Goal: Task Accomplishment & Management: Use online tool/utility

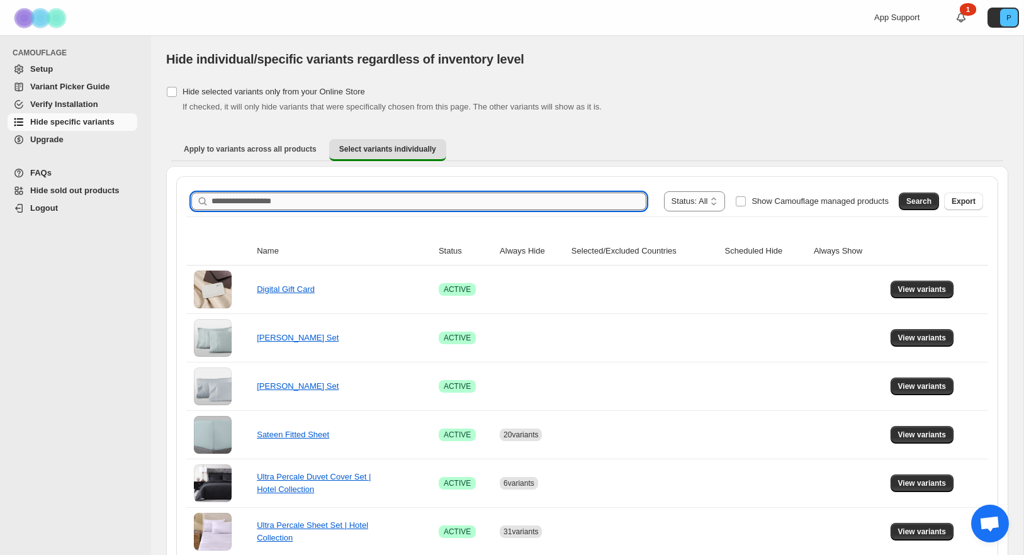
click at [251, 197] on input "Search product name" at bounding box center [428, 202] width 435 height 18
click at [899, 198] on button "Search" at bounding box center [919, 202] width 40 height 18
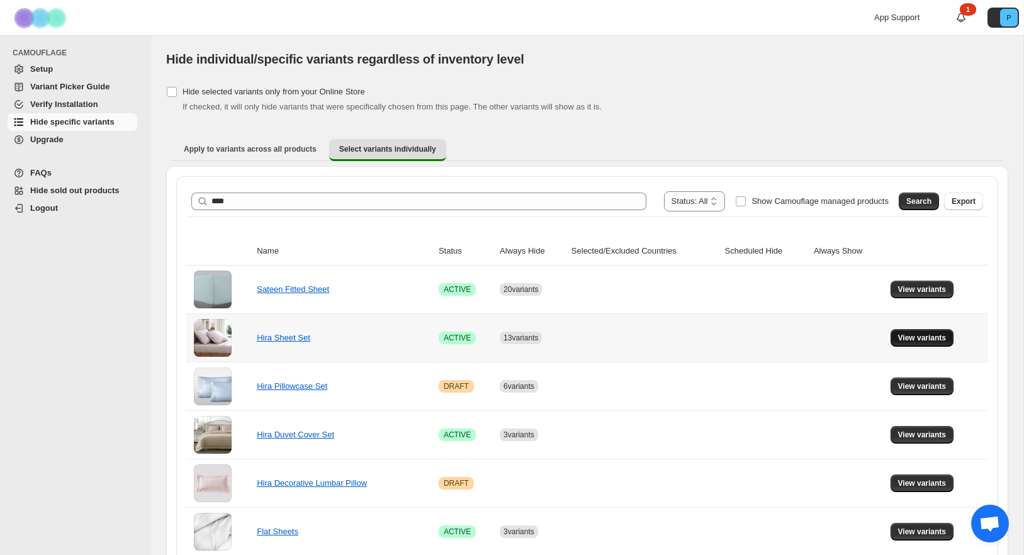
click at [919, 342] on span "View variants" at bounding box center [922, 338] width 48 height 10
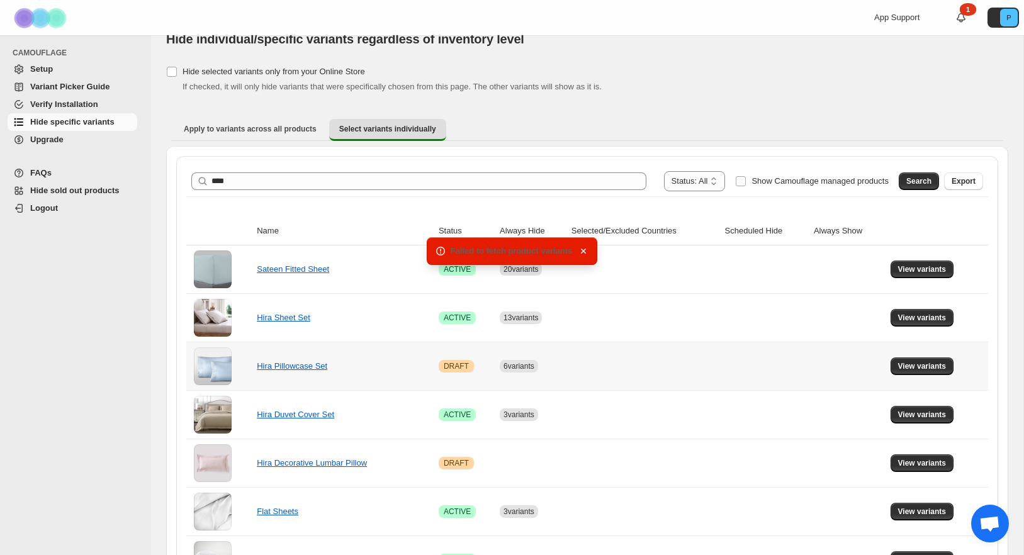
scroll to position [26, 0]
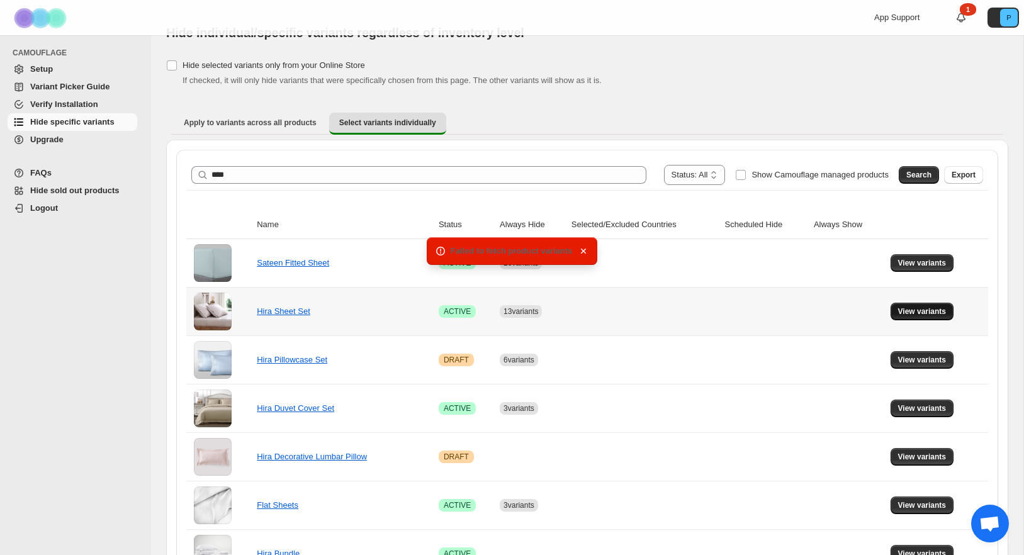
click at [909, 313] on span "View variants" at bounding box center [922, 311] width 48 height 10
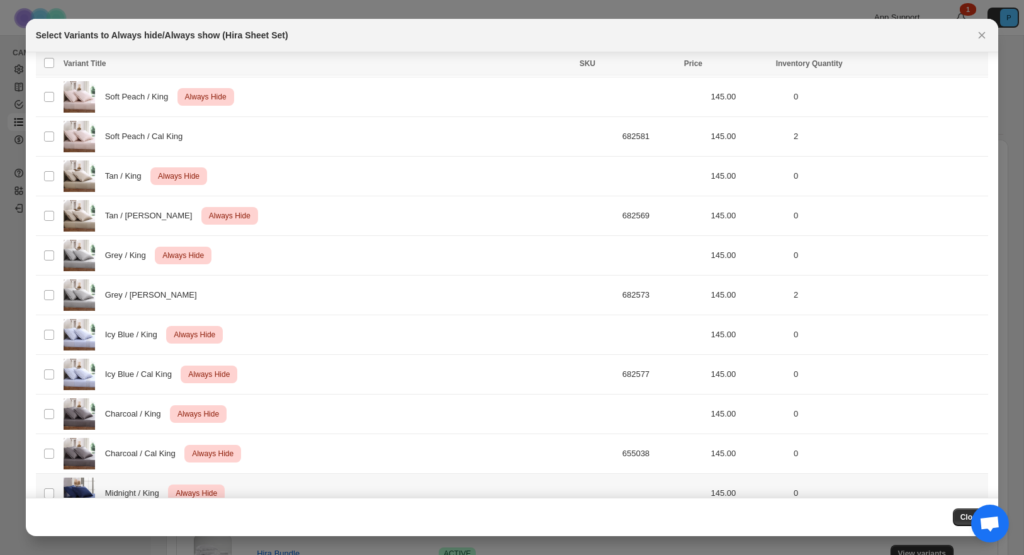
scroll to position [0, 0]
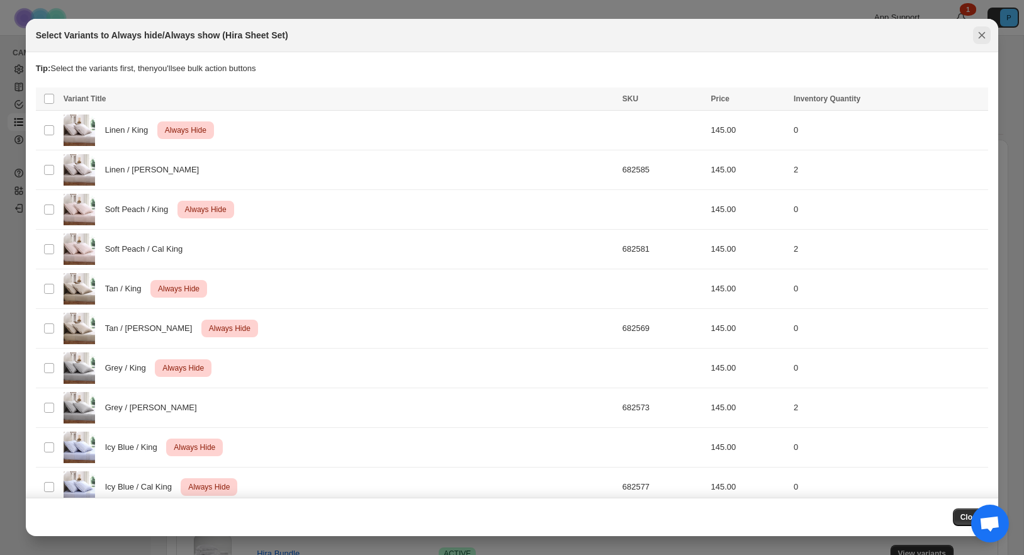
click at [982, 35] on icon "Close" at bounding box center [981, 35] width 7 height 7
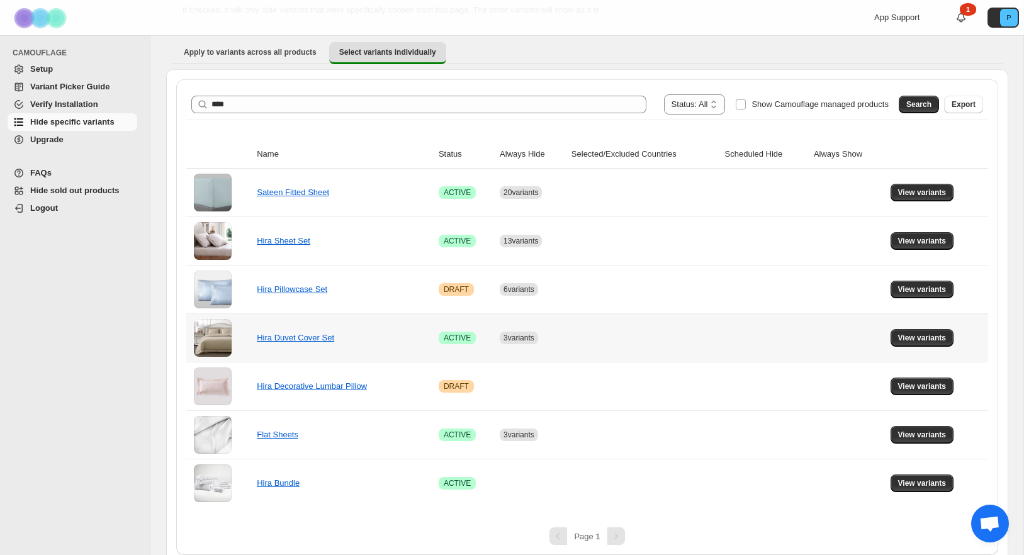
scroll to position [107, 0]
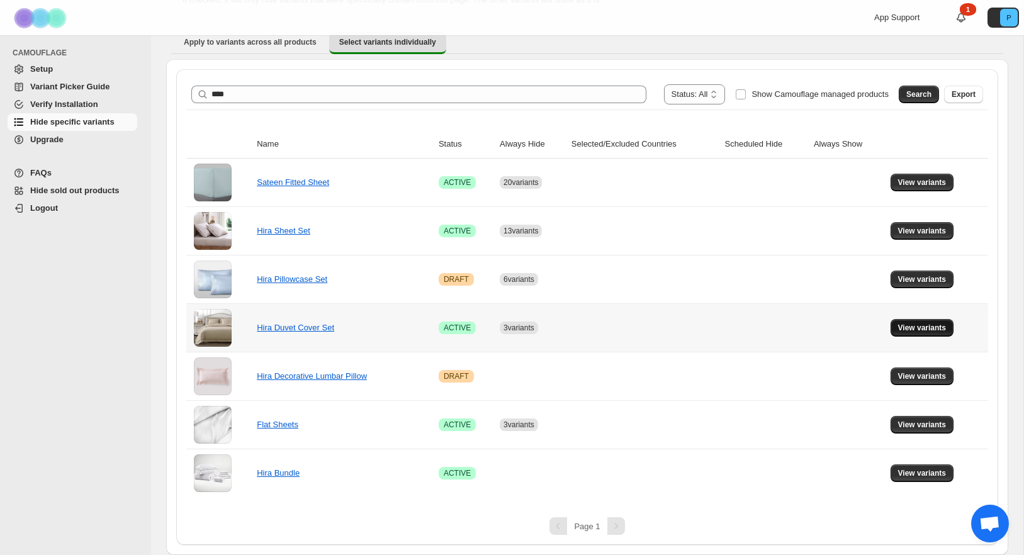
click at [907, 323] on span "View variants" at bounding box center [922, 328] width 48 height 10
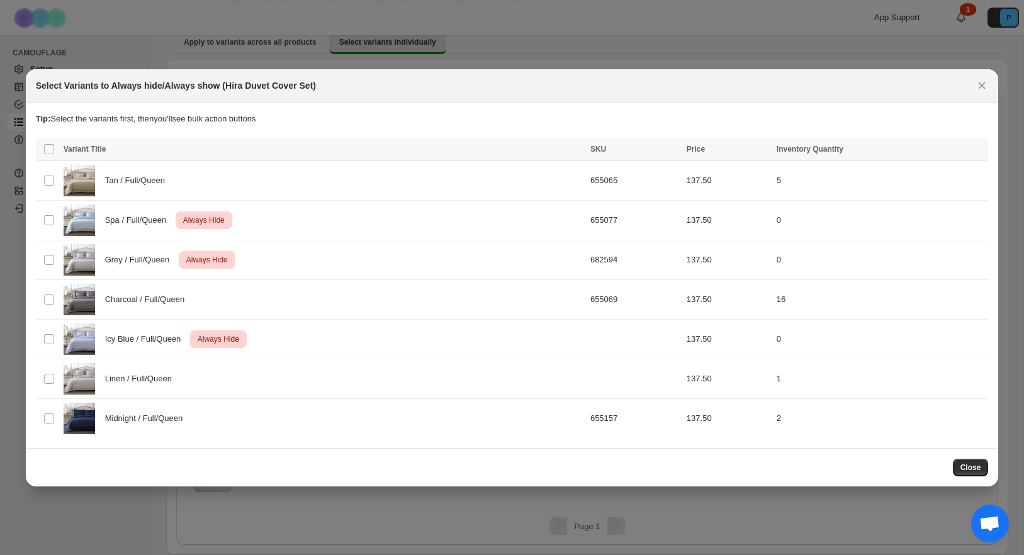
click at [963, 468] on span "Close" at bounding box center [970, 467] width 21 height 10
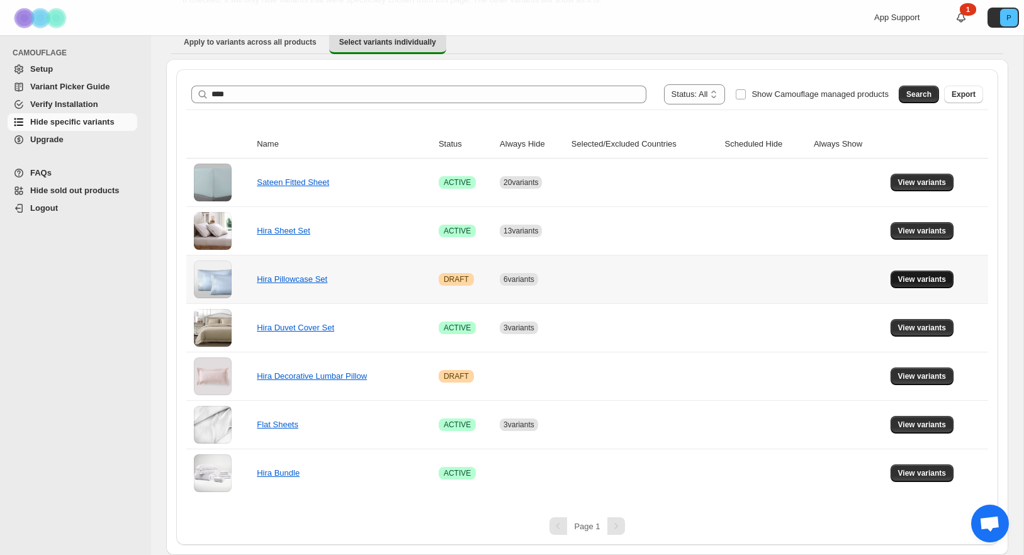
scroll to position [14, 0]
click at [917, 276] on span "View variants" at bounding box center [922, 279] width 48 height 10
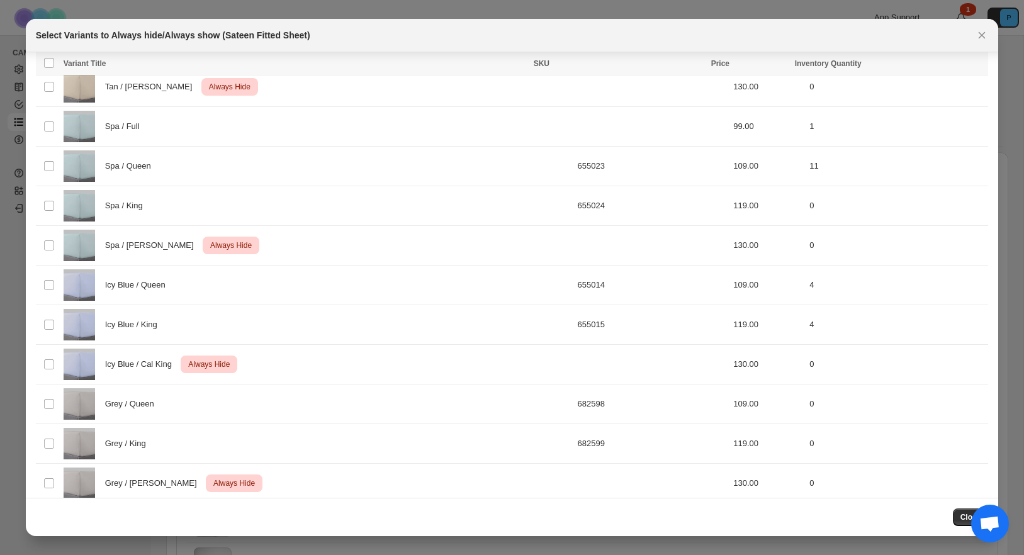
scroll to position [1208, 0]
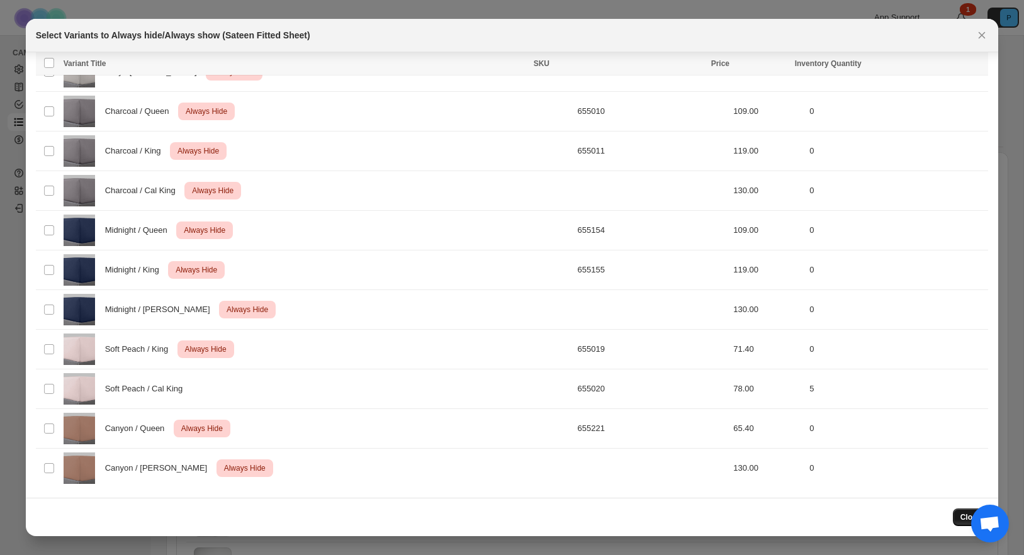
drag, startPoint x: 957, startPoint y: 512, endPoint x: 914, endPoint y: 495, distance: 46.0
click at [956, 512] on button "Close" at bounding box center [971, 517] width 36 height 18
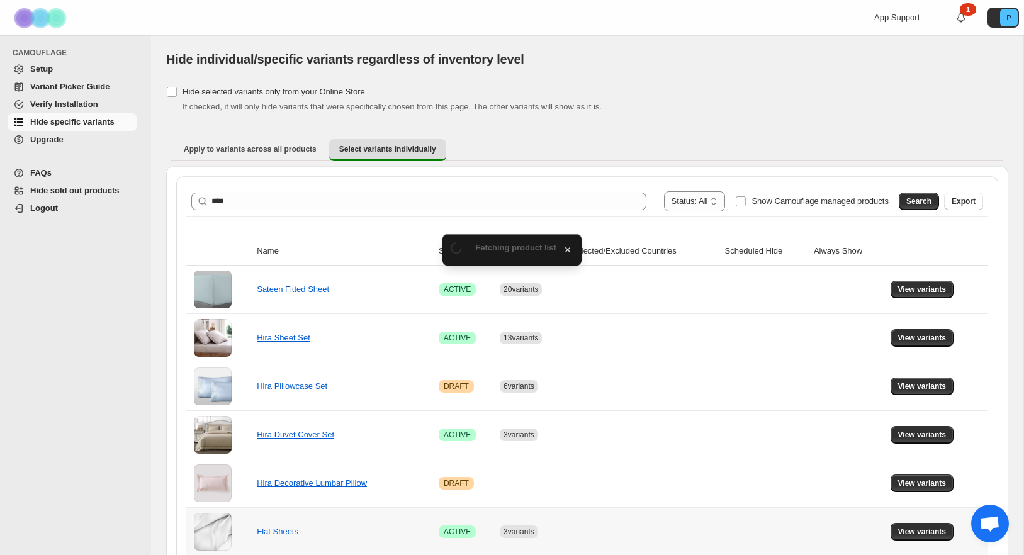
scroll to position [14, 0]
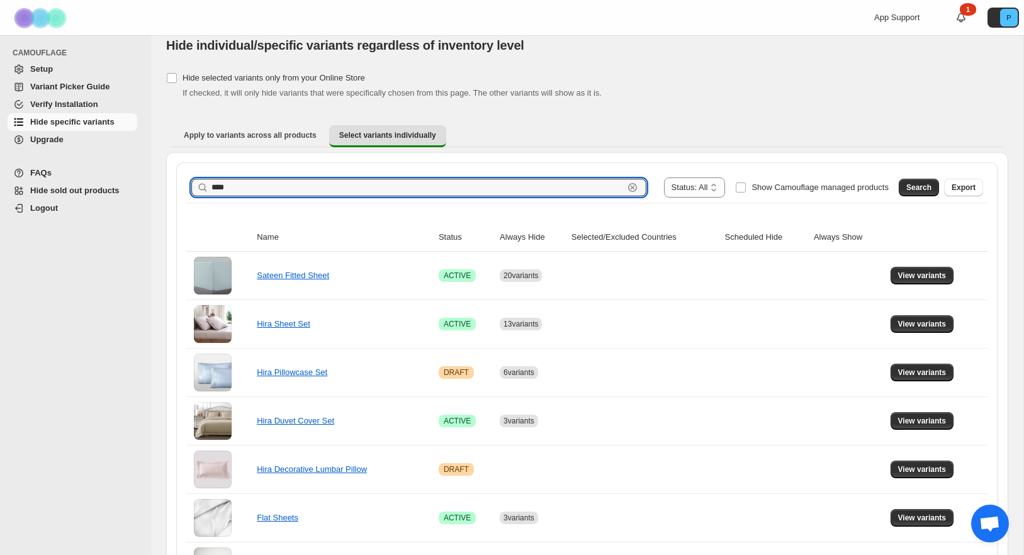
drag, startPoint x: 244, startPoint y: 188, endPoint x: 198, endPoint y: 188, distance: 45.3
click at [198, 188] on div "**** Clear" at bounding box center [418, 188] width 455 height 18
type input "**********"
click at [909, 185] on span "Search" at bounding box center [918, 187] width 25 height 10
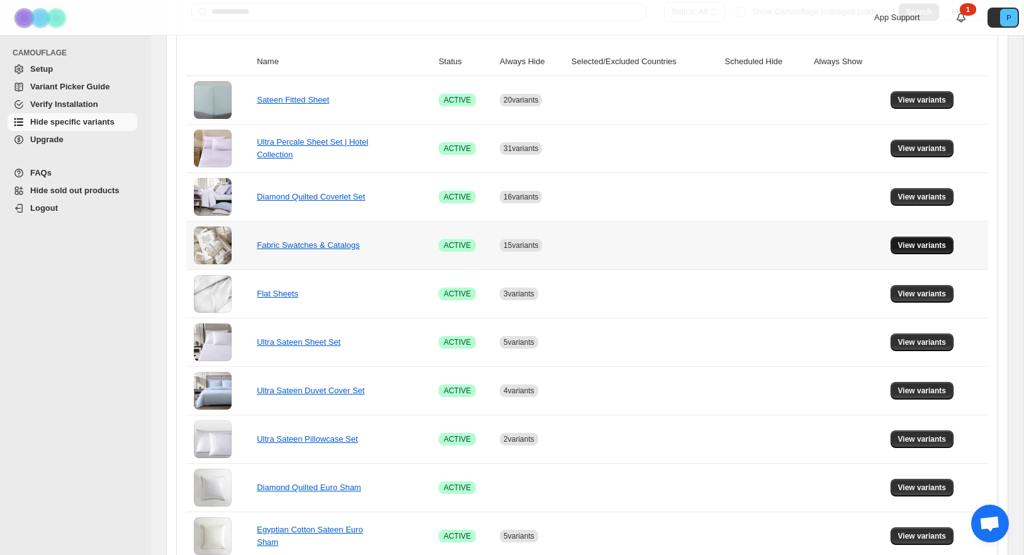
scroll to position [191, 0]
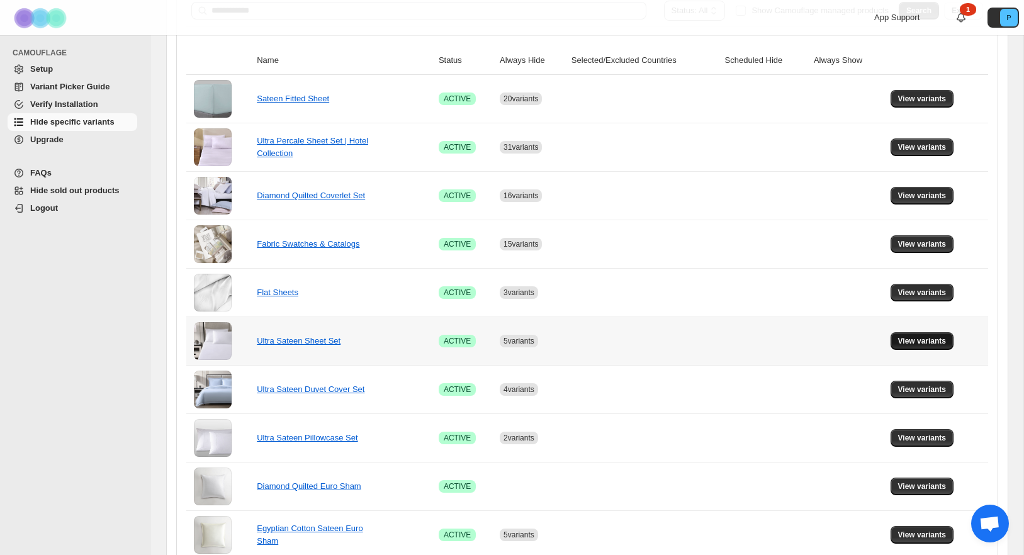
click at [916, 336] on span "View variants" at bounding box center [922, 341] width 48 height 10
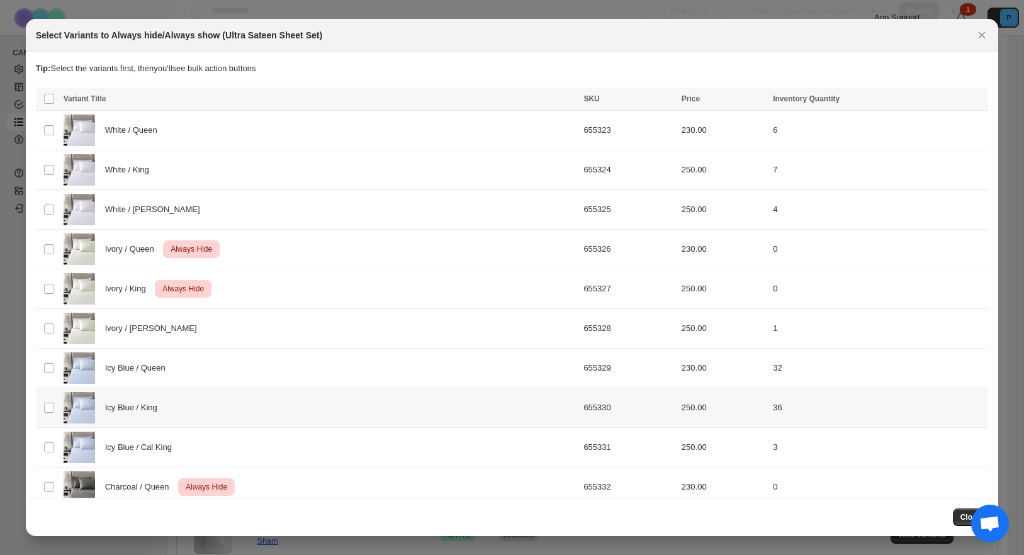
scroll to position [98, 0]
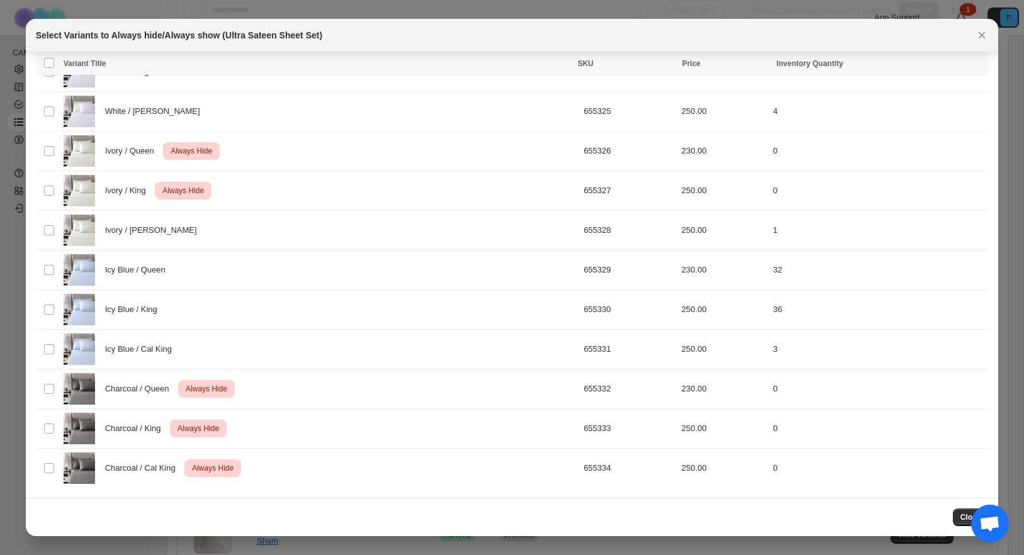
click at [950, 517] on div "Close" at bounding box center [512, 517] width 953 height 18
click at [955, 518] on button "Close" at bounding box center [971, 517] width 36 height 18
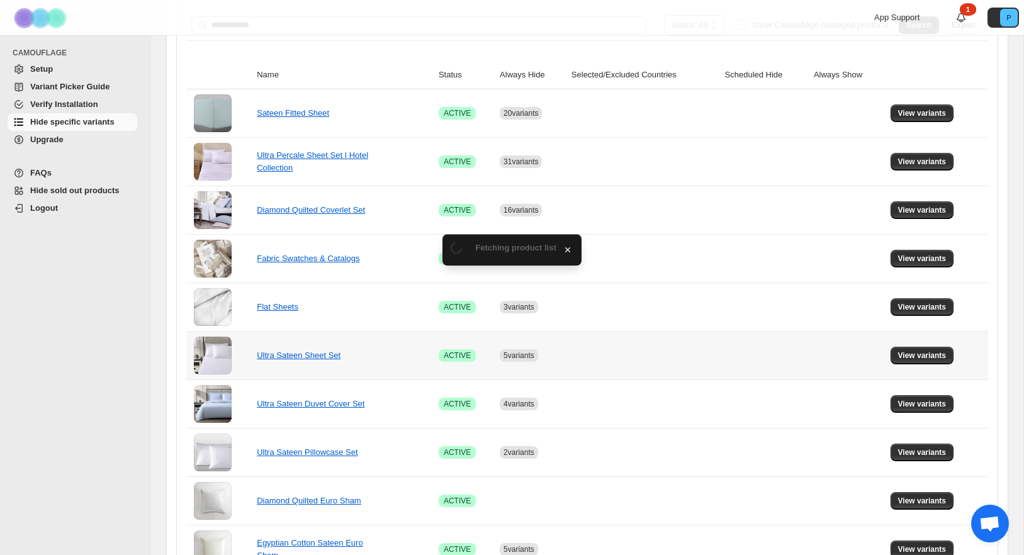
scroll to position [191, 0]
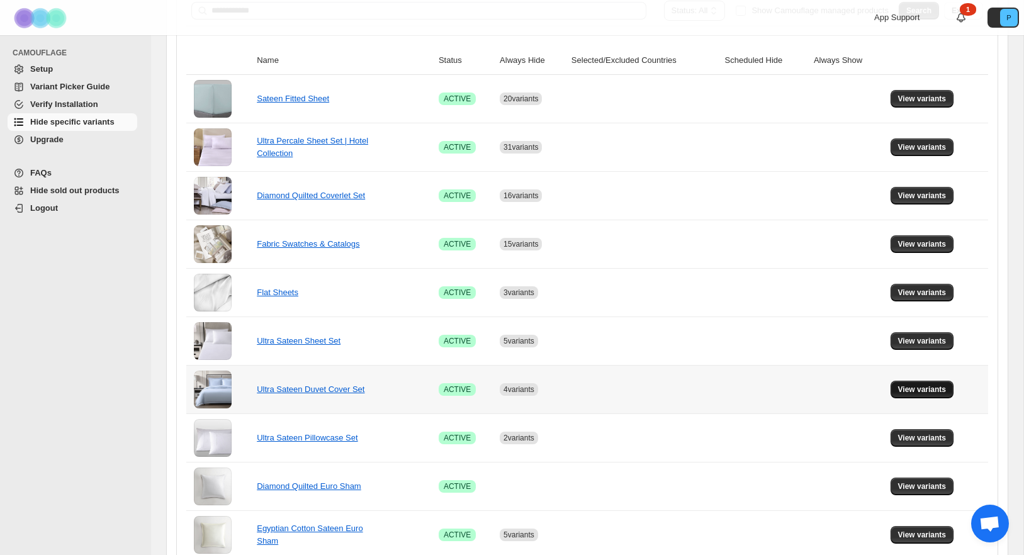
click at [933, 390] on span "View variants" at bounding box center [922, 389] width 48 height 10
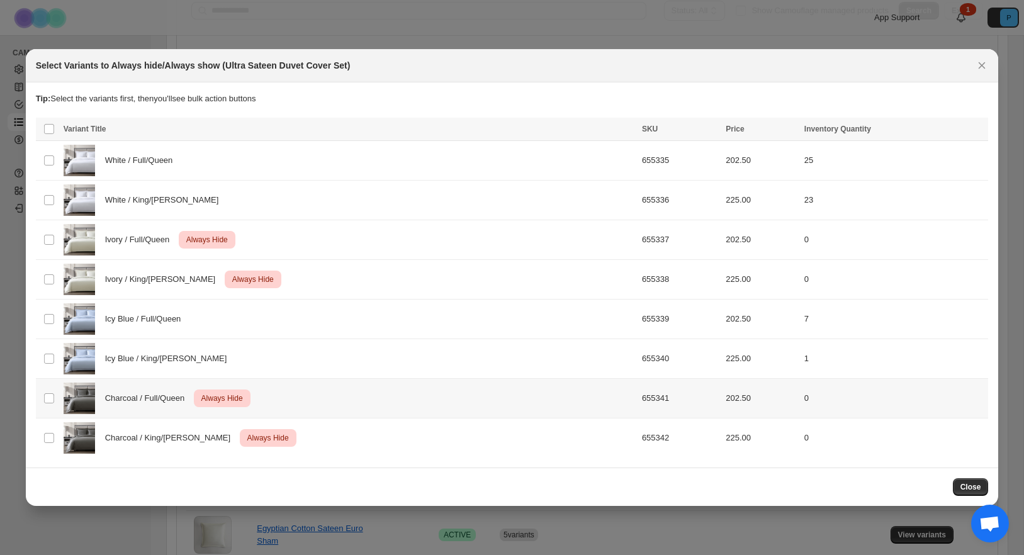
scroll to position [0, 0]
click at [956, 486] on button "Close" at bounding box center [971, 487] width 36 height 18
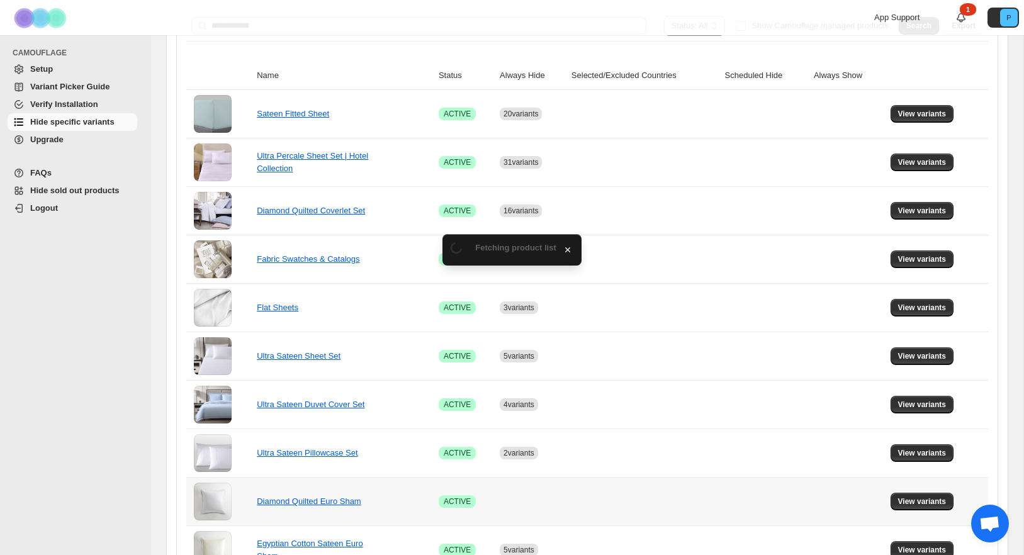
scroll to position [191, 0]
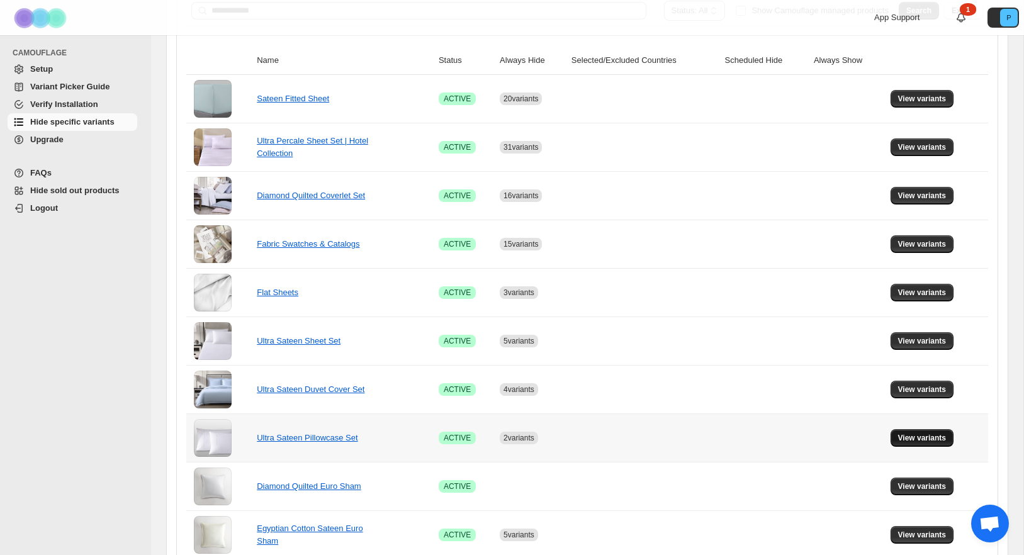
click at [919, 437] on span "View variants" at bounding box center [922, 438] width 48 height 10
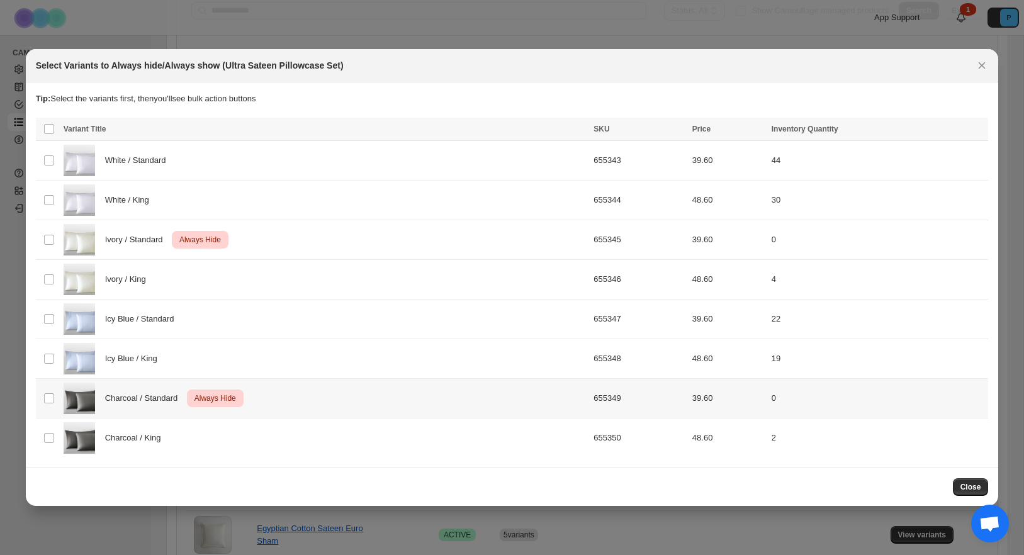
scroll to position [0, 0]
click at [966, 492] on button "Close" at bounding box center [971, 487] width 36 height 18
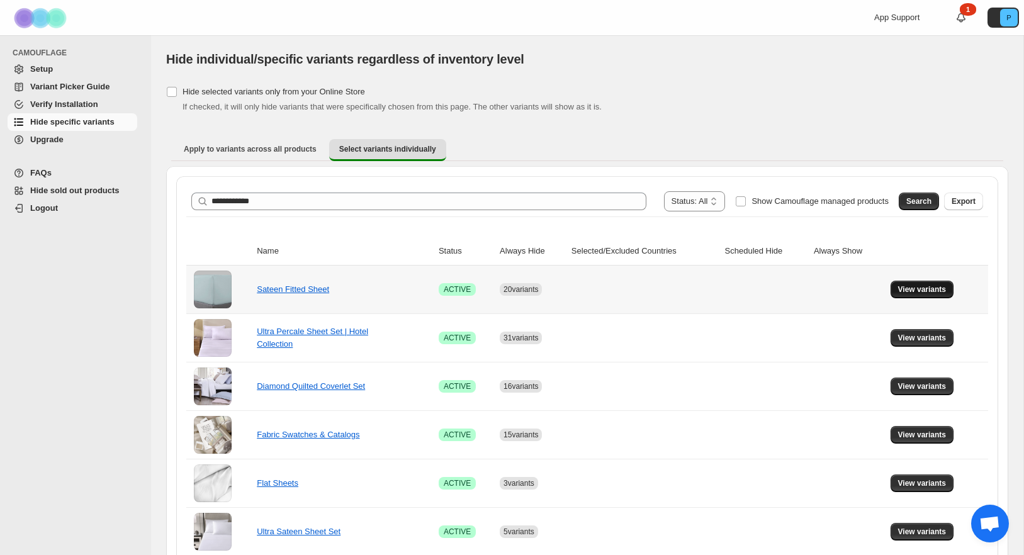
click at [917, 293] on span "View variants" at bounding box center [922, 289] width 48 height 10
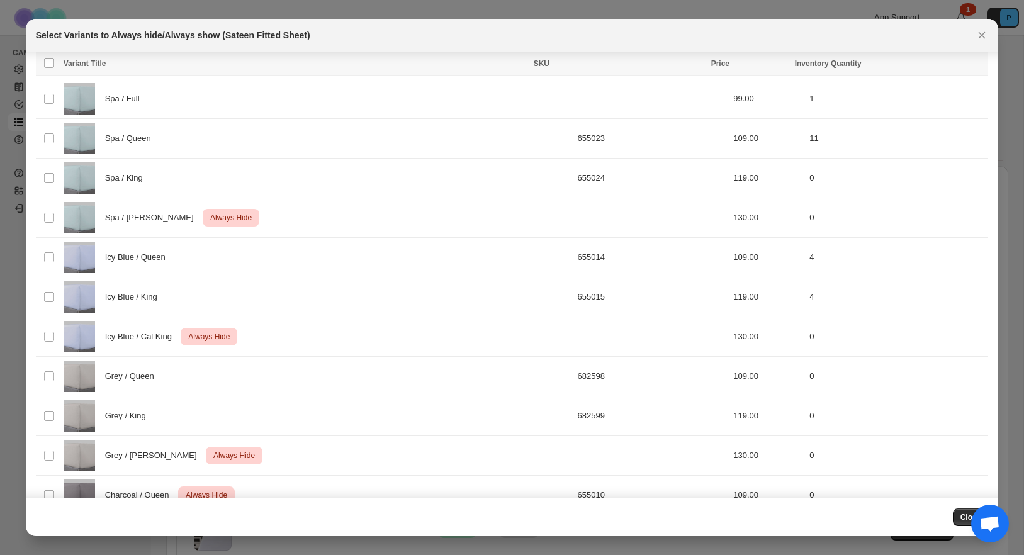
scroll to position [1208, 0]
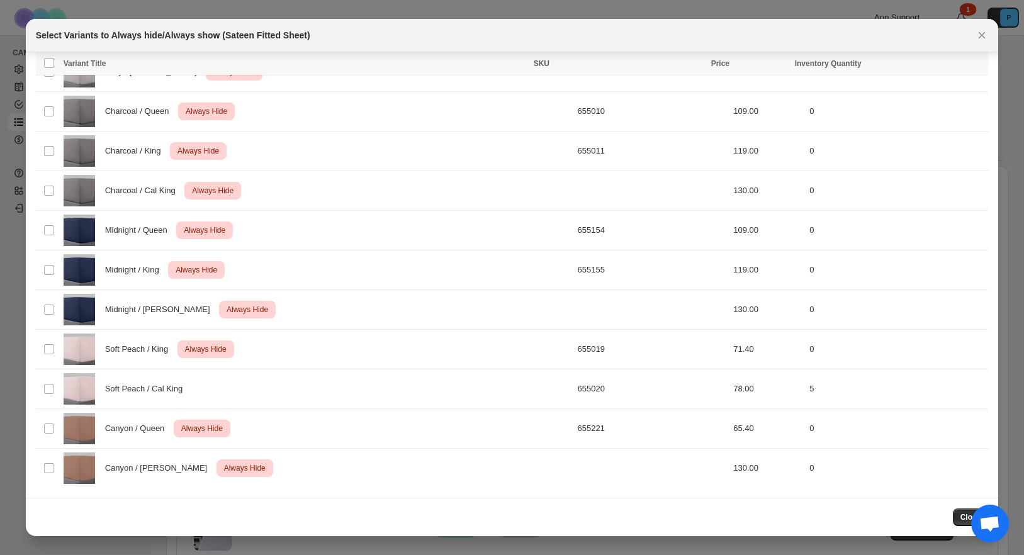
click at [964, 517] on span "Close" at bounding box center [970, 517] width 21 height 10
